Goal: Task Accomplishment & Management: Use online tool/utility

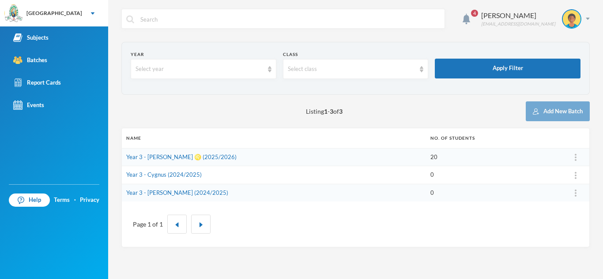
click at [257, 158] on td "Year 3 - [PERSON_NAME] ♌️ (2025/2026)" at bounding box center [274, 157] width 304 height 18
click at [140, 158] on link "Year 3 - [PERSON_NAME] ♌️ (2025/2026)" at bounding box center [181, 157] width 110 height 7
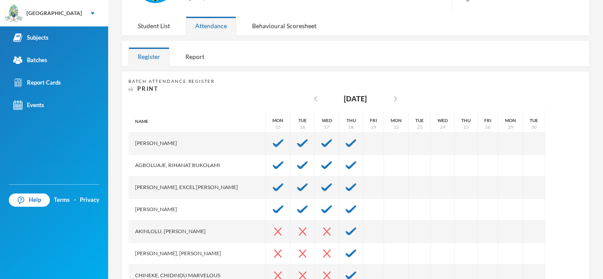
scroll to position [106, 0]
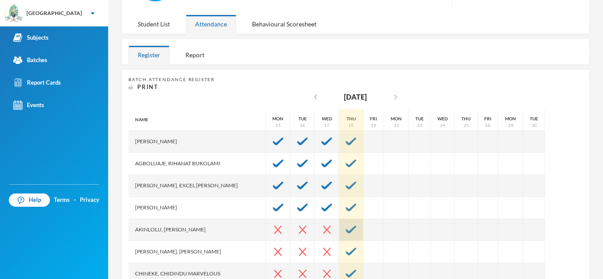
click at [346, 231] on img at bounding box center [351, 230] width 11 height 8
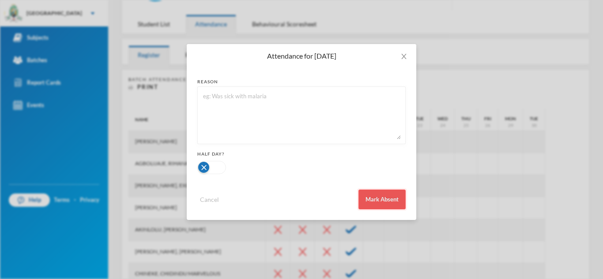
click at [372, 199] on button "Mark Absent" at bounding box center [381, 200] width 47 height 20
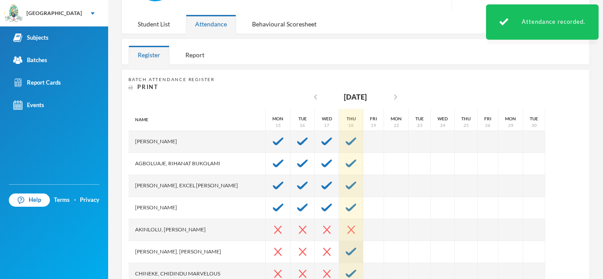
click at [346, 252] on img at bounding box center [351, 252] width 11 height 8
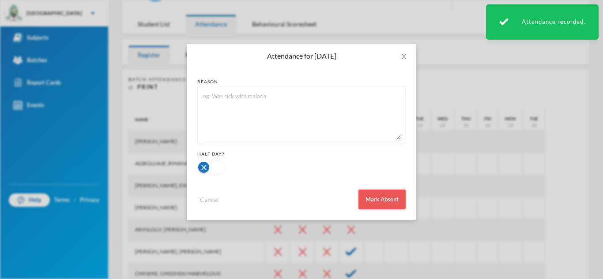
click at [384, 192] on button "Mark Absent" at bounding box center [381, 200] width 47 height 20
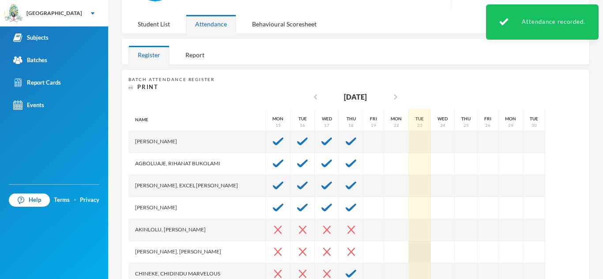
drag, startPoint x: 371, startPoint y: 186, endPoint x: 381, endPoint y: 243, distance: 58.3
click at [381, 243] on div "Name [PERSON_NAME], [PERSON_NAME], Excel [PERSON_NAME], [PERSON_NAME], [PERSON_…" at bounding box center [355, 219] width 454 height 221
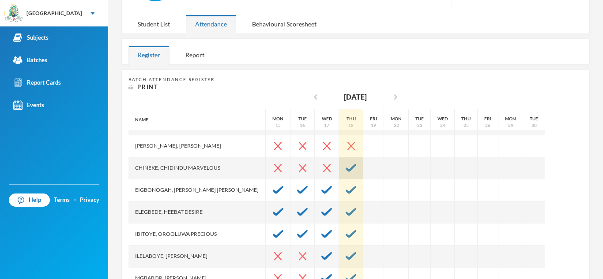
click at [346, 167] on img at bounding box center [351, 168] width 11 height 8
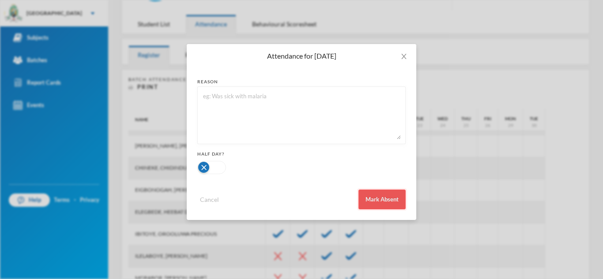
click at [370, 203] on button "Mark Absent" at bounding box center [381, 200] width 47 height 20
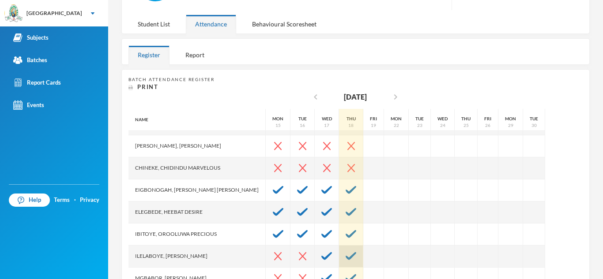
click at [339, 251] on div at bounding box center [351, 257] width 24 height 22
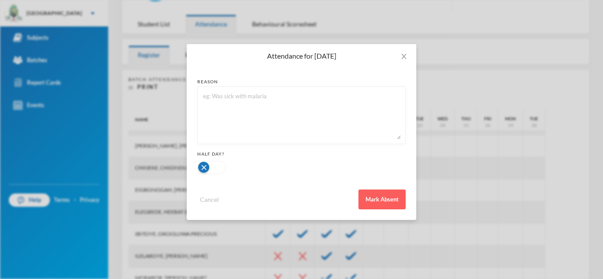
drag, startPoint x: 326, startPoint y: 251, endPoint x: 328, endPoint y: 256, distance: 5.2
click at [328, 256] on div "Attendance for [DATE] reason Half Day? Cancel Mark Absent" at bounding box center [301, 139] width 603 height 279
click at [532, 99] on div "Attendance for [DATE] reason Half Day? Cancel Mark Absent" at bounding box center [301, 139] width 603 height 279
click at [407, 58] on icon "icon: close" at bounding box center [403, 56] width 7 height 7
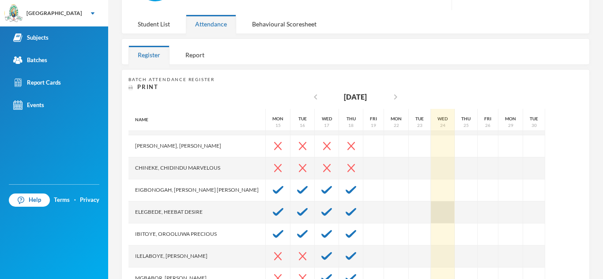
drag, startPoint x: 413, startPoint y: 138, endPoint x: 408, endPoint y: 201, distance: 62.8
click at [431, 201] on div "Wed 24" at bounding box center [443, 246] width 24 height 486
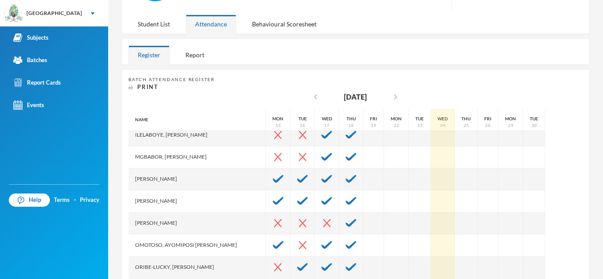
scroll to position [230, 0]
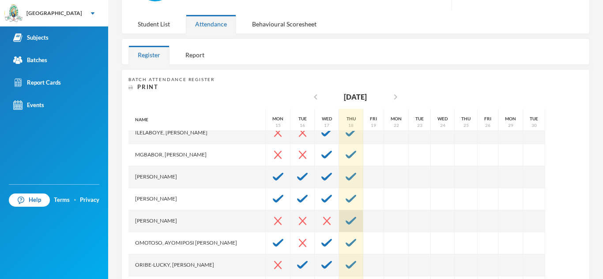
click at [346, 220] on img at bounding box center [351, 221] width 11 height 8
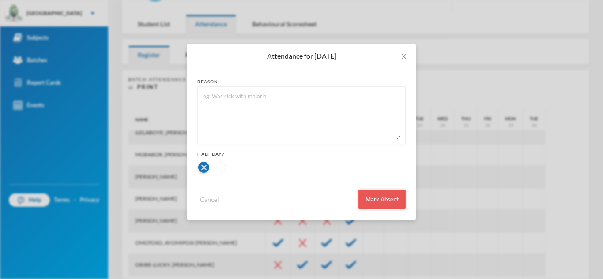
click at [385, 193] on button "Mark Absent" at bounding box center [381, 200] width 47 height 20
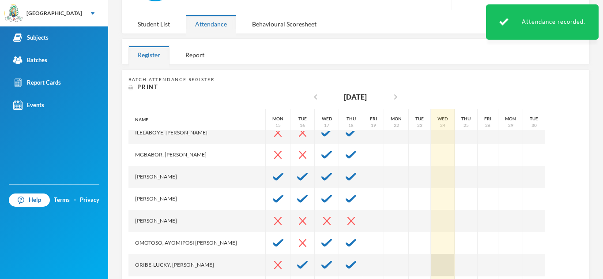
drag, startPoint x: 416, startPoint y: 238, endPoint x: 419, endPoint y: 267, distance: 29.7
click at [431, 267] on div "Wed 24" at bounding box center [443, 122] width 24 height 486
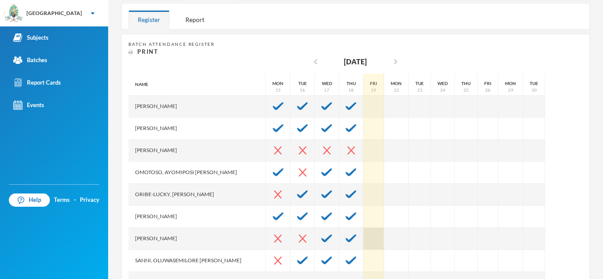
scroll to position [177, 0]
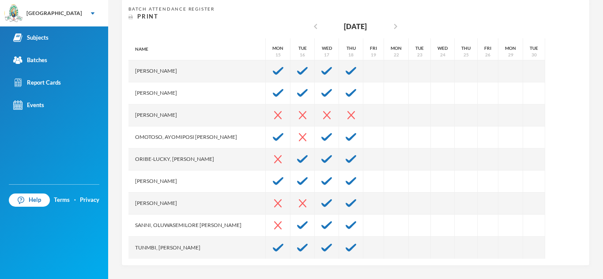
click at [56, 260] on div "Help Terms · Privacy" at bounding box center [54, 232] width 108 height 95
